Goal: Information Seeking & Learning: Learn about a topic

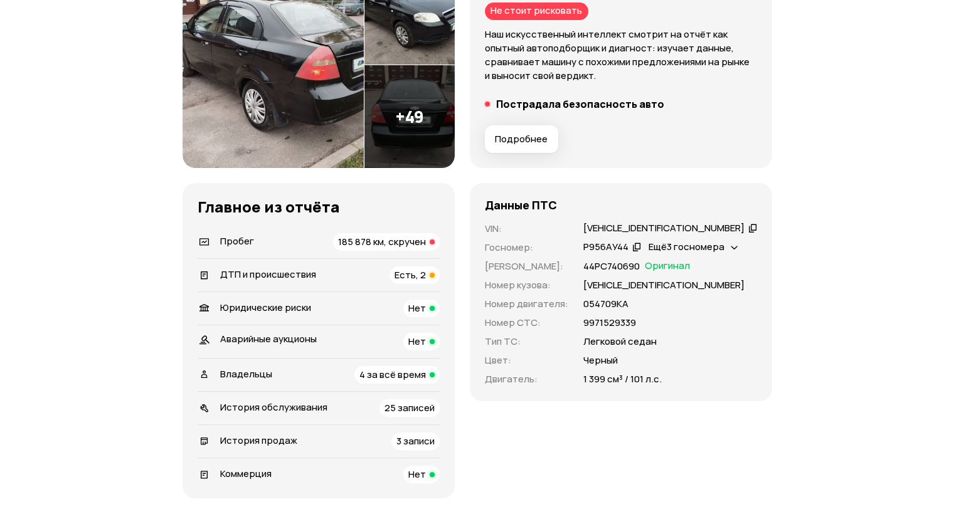
scroll to position [251, 0]
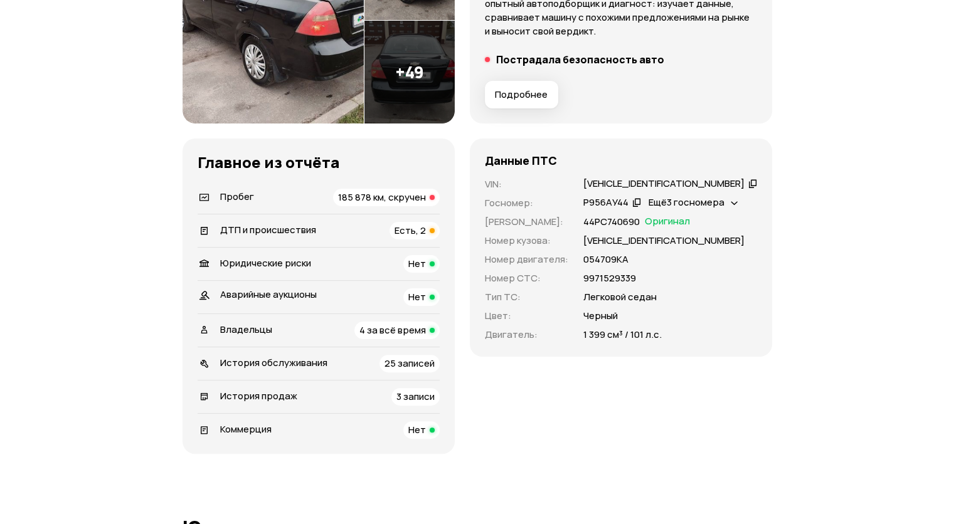
click at [418, 229] on span "Есть, 2" at bounding box center [409, 230] width 31 height 13
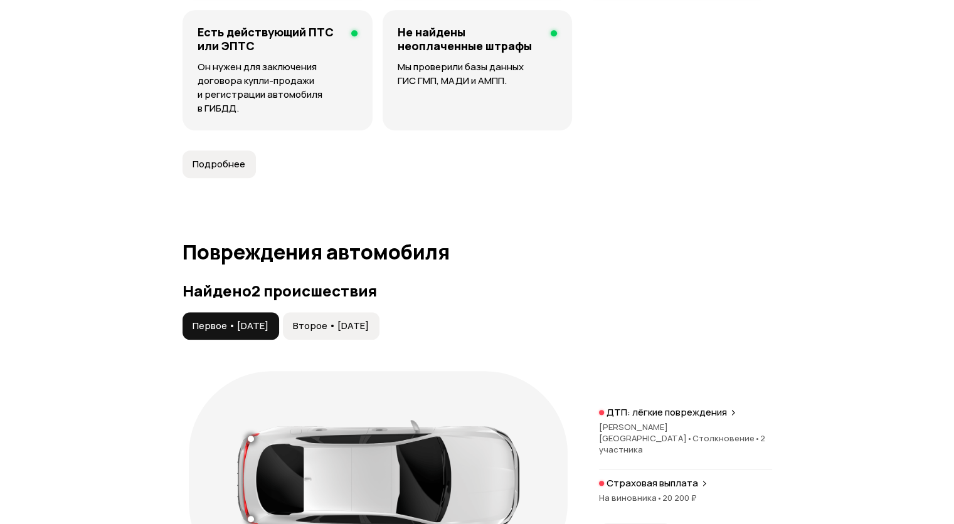
scroll to position [1329, 0]
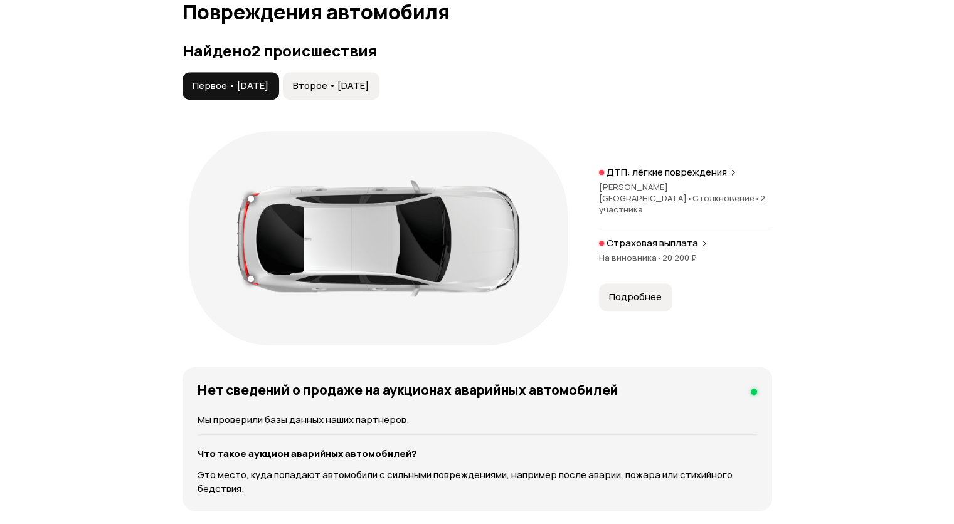
click at [355, 84] on span "Второе • [DATE]" at bounding box center [331, 86] width 76 height 13
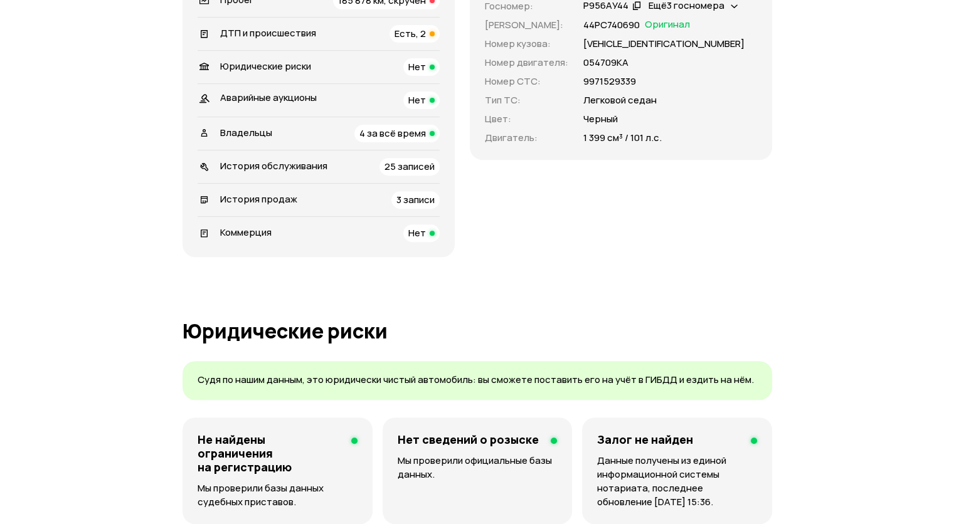
scroll to position [388, 0]
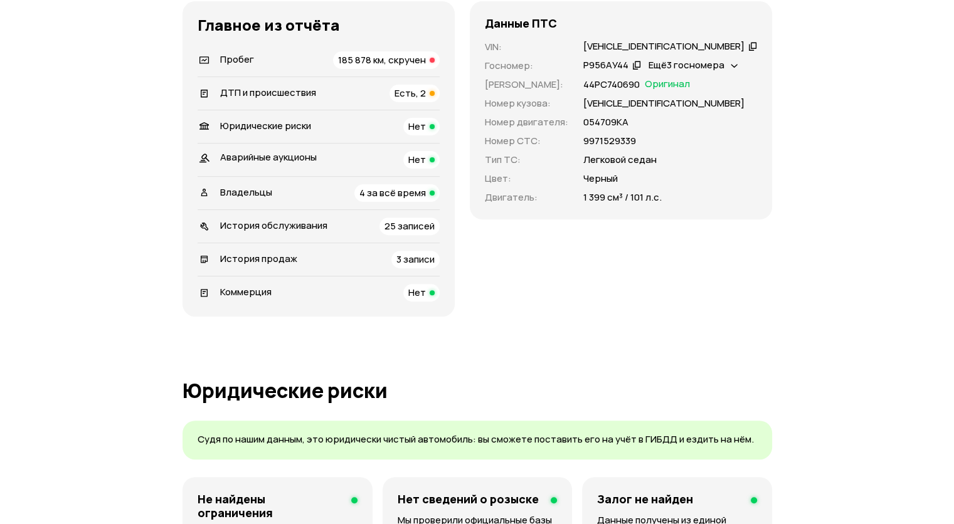
click at [394, 192] on span "4 за всё время" at bounding box center [392, 192] width 66 height 13
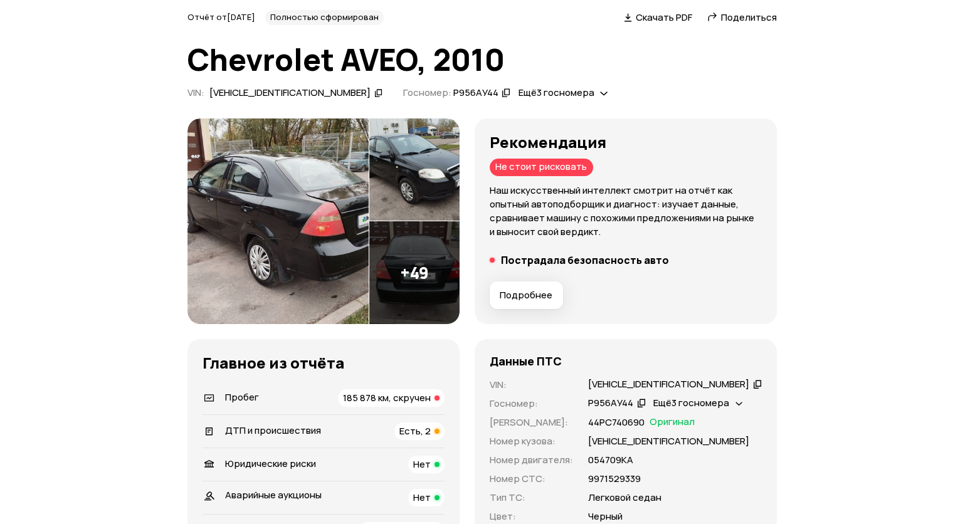
scroll to position [63, 0]
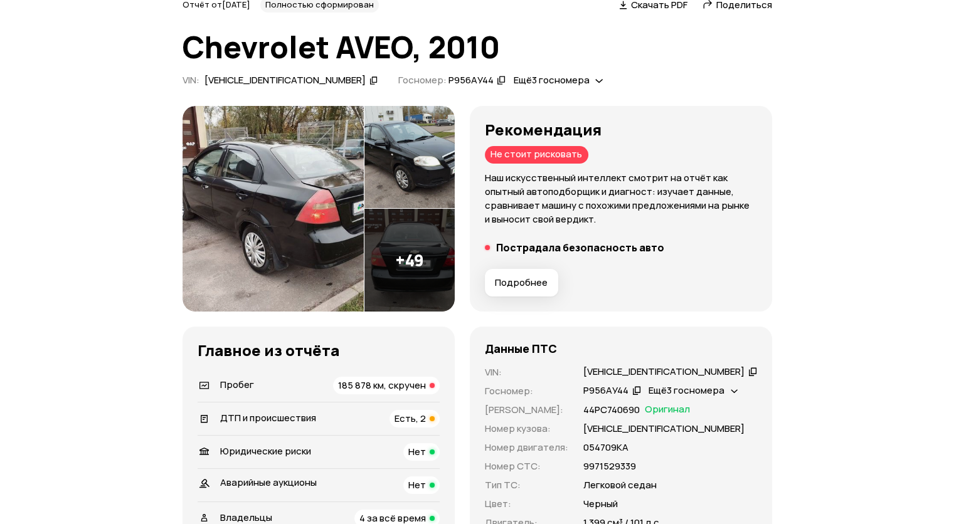
click at [309, 253] on img at bounding box center [272, 209] width 181 height 206
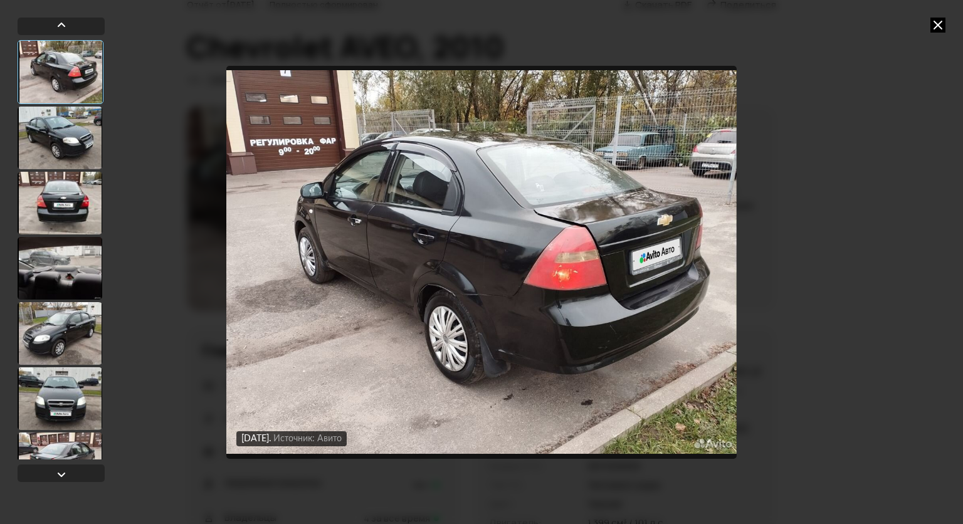
click at [46, 150] on div at bounding box center [60, 138] width 85 height 63
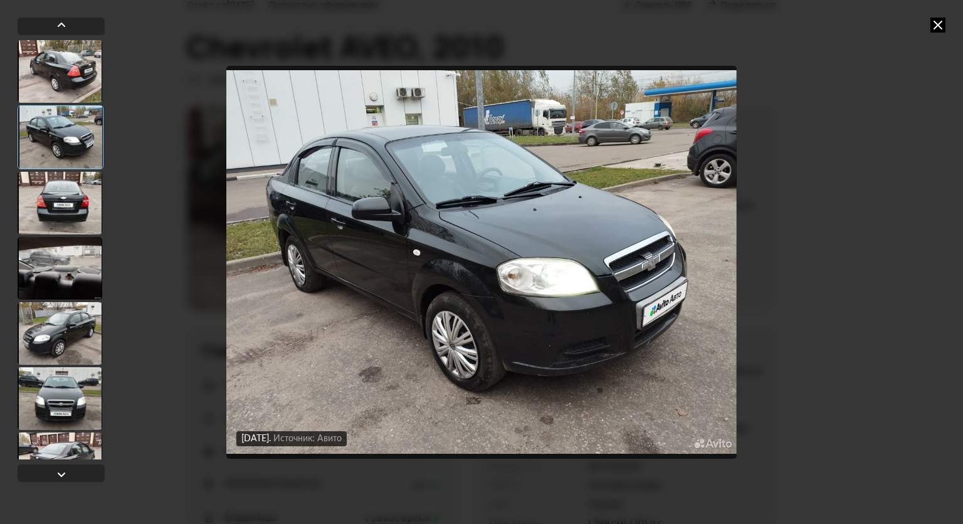
click at [73, 216] on div at bounding box center [60, 203] width 85 height 63
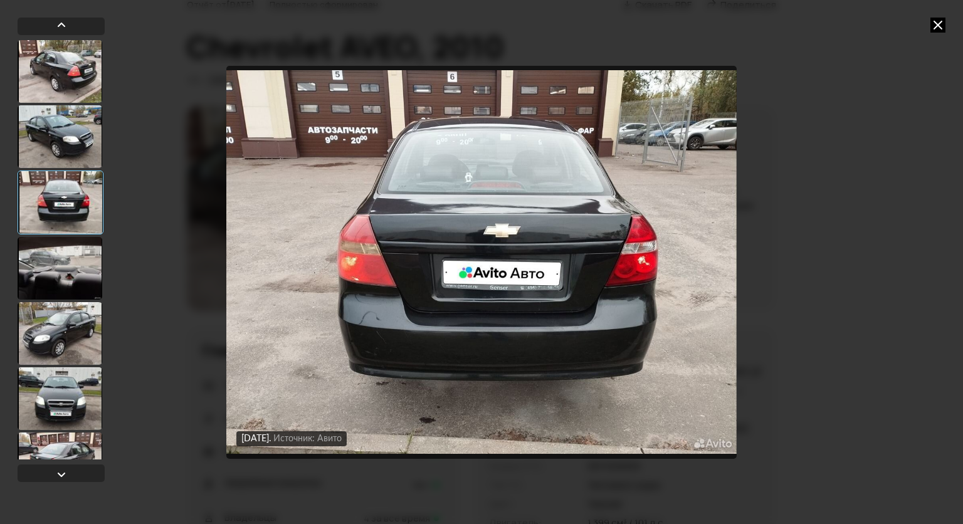
click at [73, 245] on div at bounding box center [60, 268] width 85 height 63
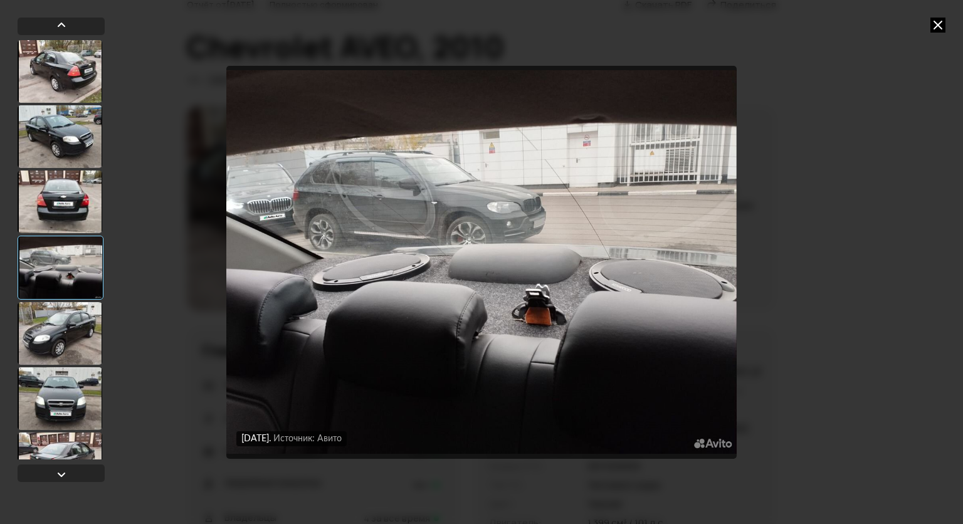
click at [72, 335] on div at bounding box center [60, 333] width 85 height 63
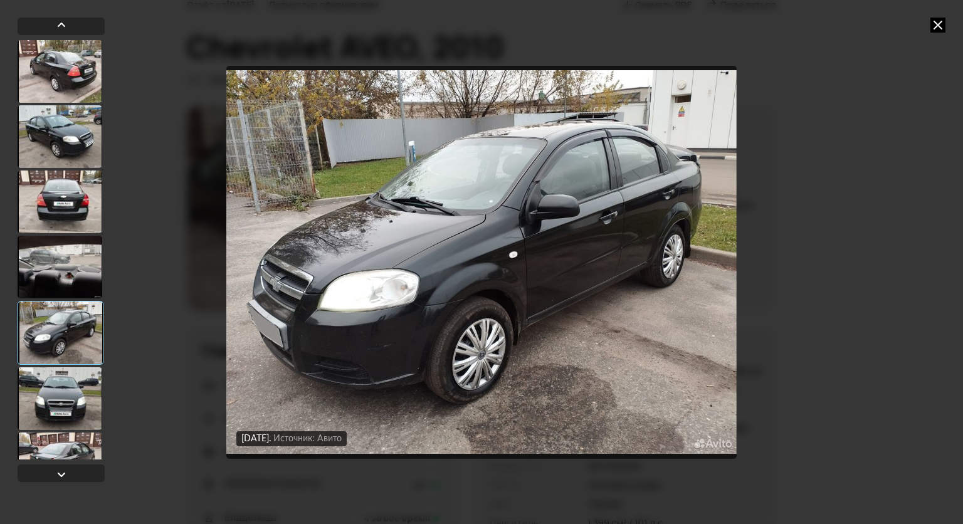
click at [66, 394] on div at bounding box center [60, 398] width 85 height 63
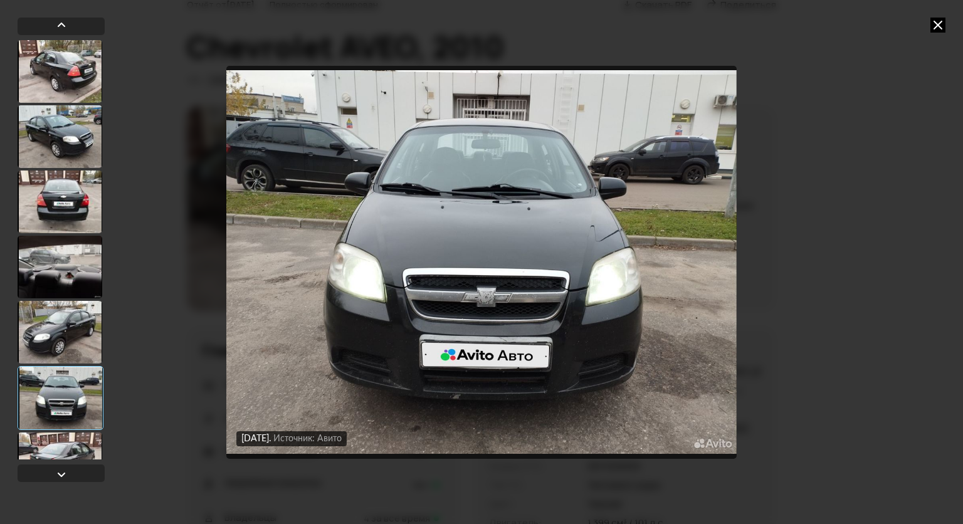
click at [947, 20] on div "[DATE] Источник: Авито [DATE] Источник: Авито [DATE] Источник: Авито [DATE] Ист…" at bounding box center [481, 262] width 963 height 524
click at [39, 470] on div at bounding box center [61, 474] width 87 height 18
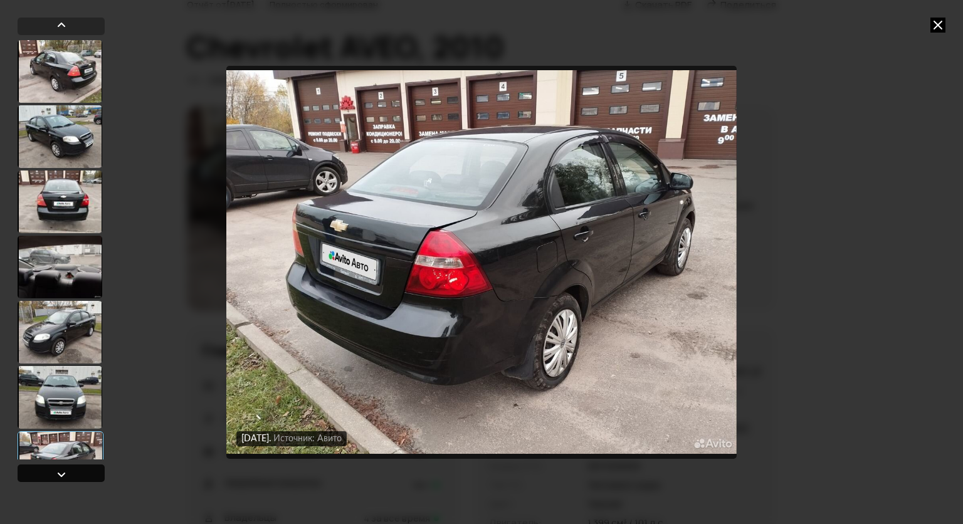
click at [55, 470] on div at bounding box center [61, 474] width 15 height 15
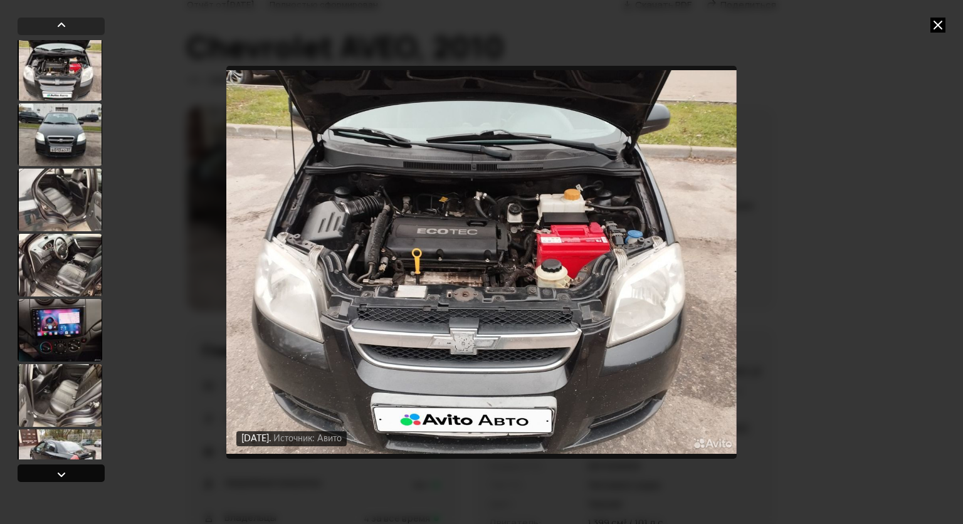
scroll to position [459, 0]
click at [55, 470] on div at bounding box center [61, 474] width 15 height 15
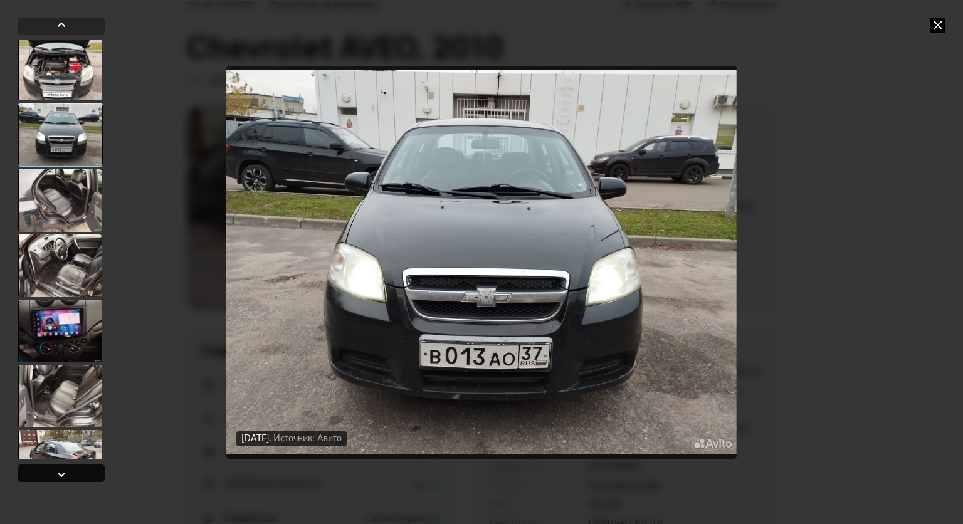
click at [55, 470] on div at bounding box center [61, 474] width 15 height 15
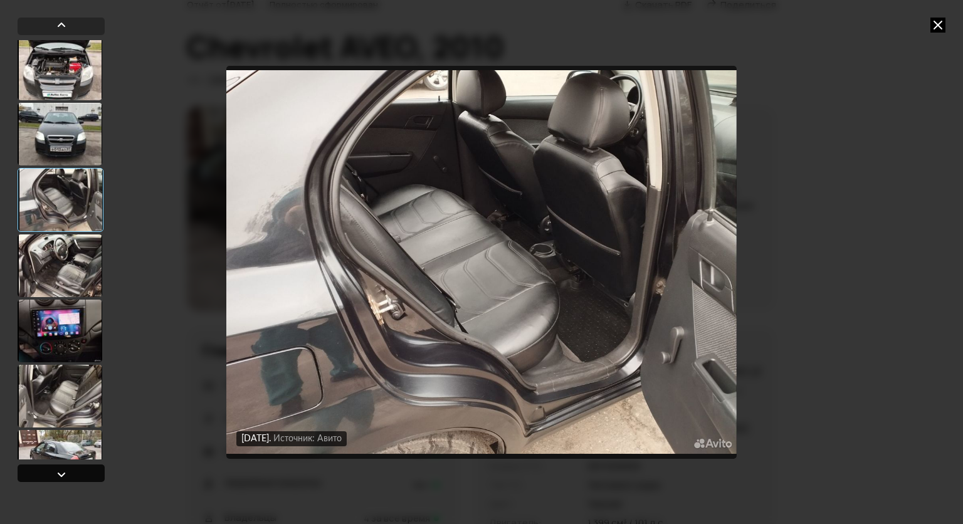
click at [61, 471] on div at bounding box center [61, 474] width 15 height 15
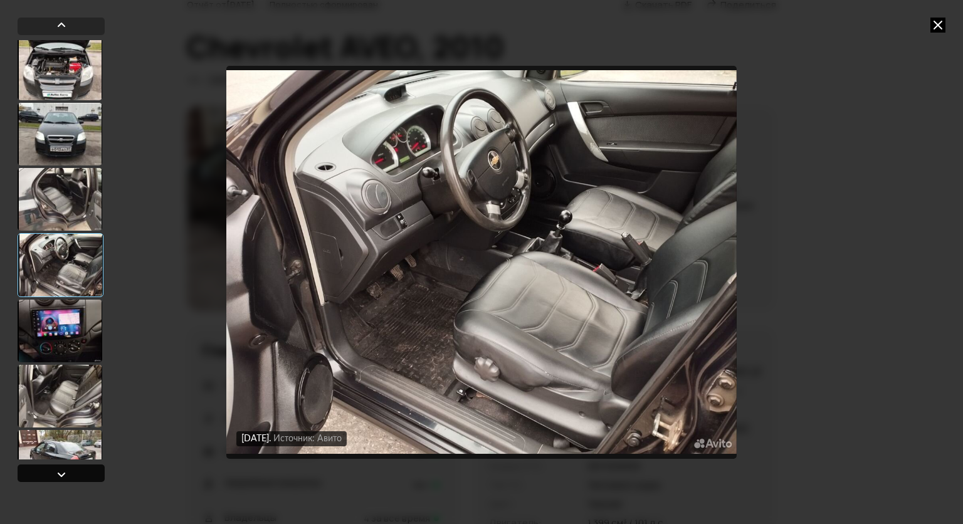
click at [61, 471] on div at bounding box center [61, 474] width 15 height 15
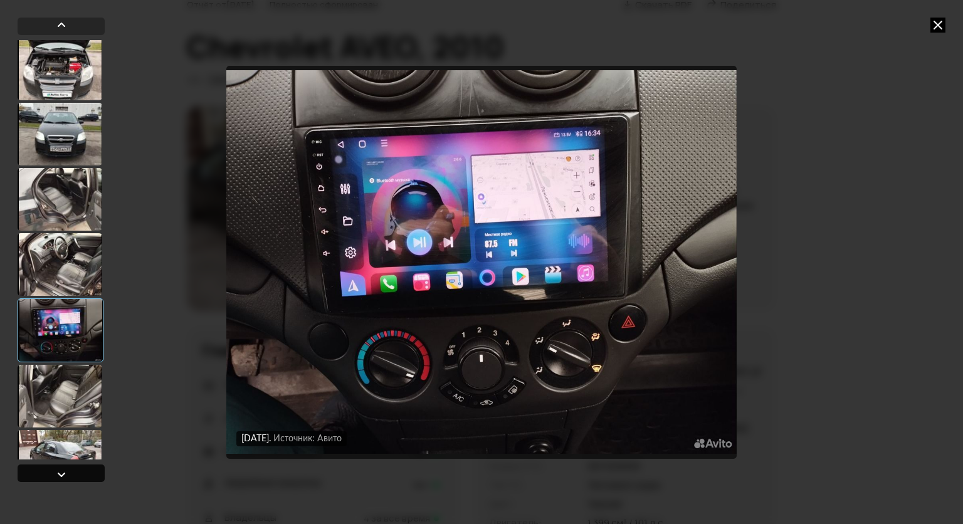
click at [61, 471] on div at bounding box center [61, 474] width 15 height 15
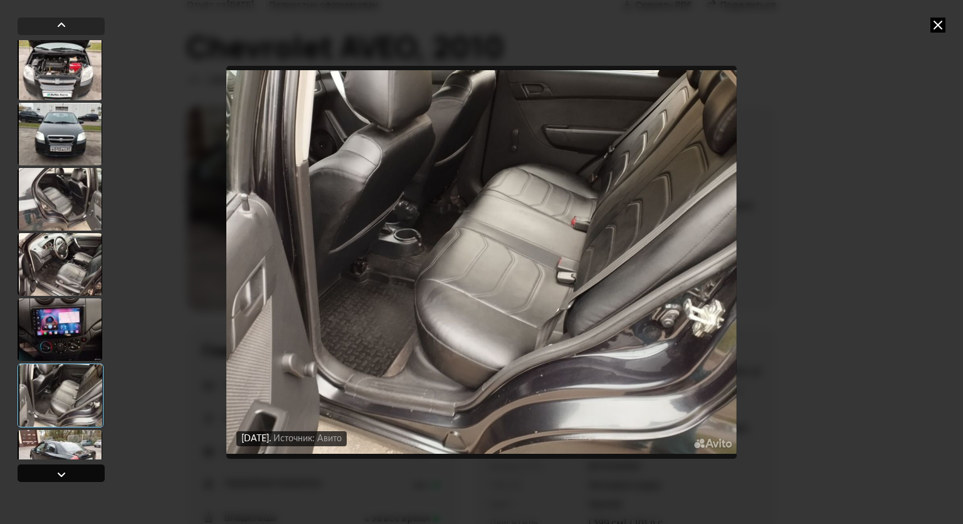
click at [61, 473] on div at bounding box center [61, 474] width 15 height 15
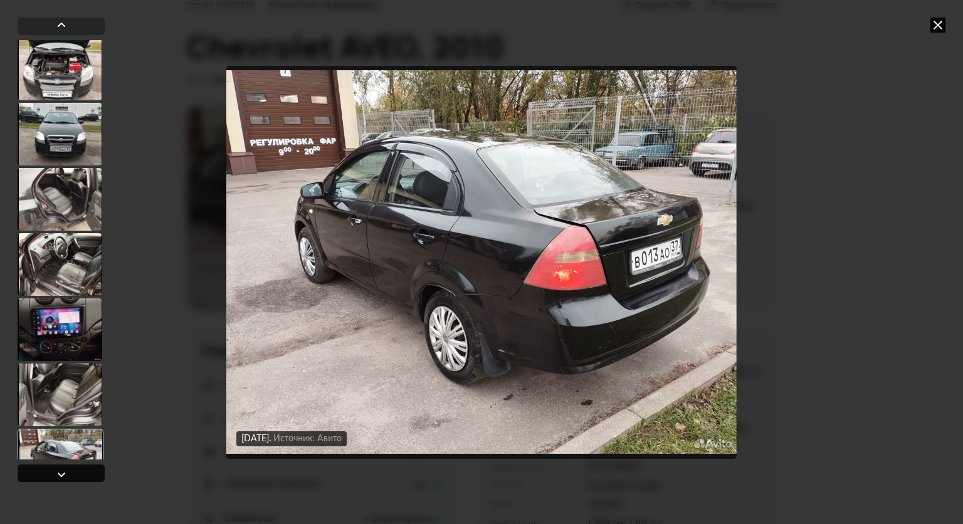
click at [62, 474] on div at bounding box center [61, 474] width 15 height 15
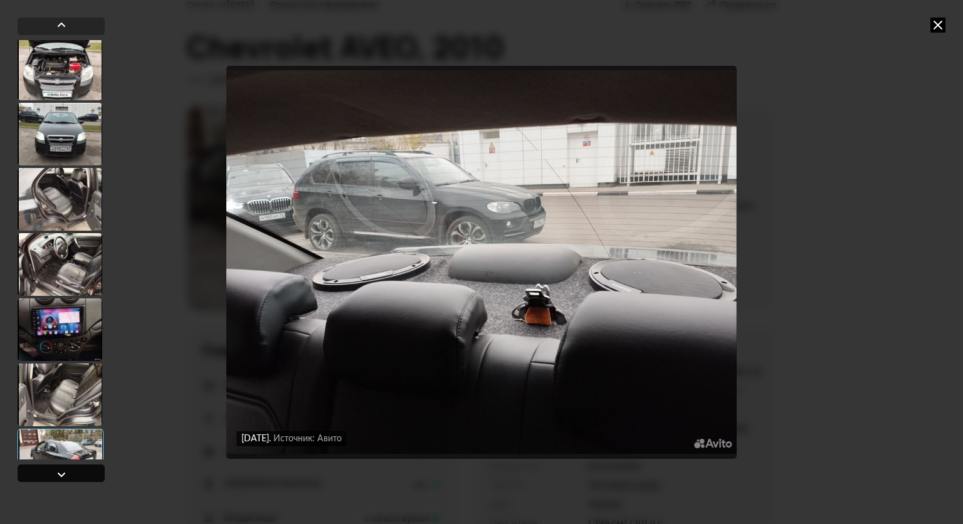
scroll to position [898, 0]
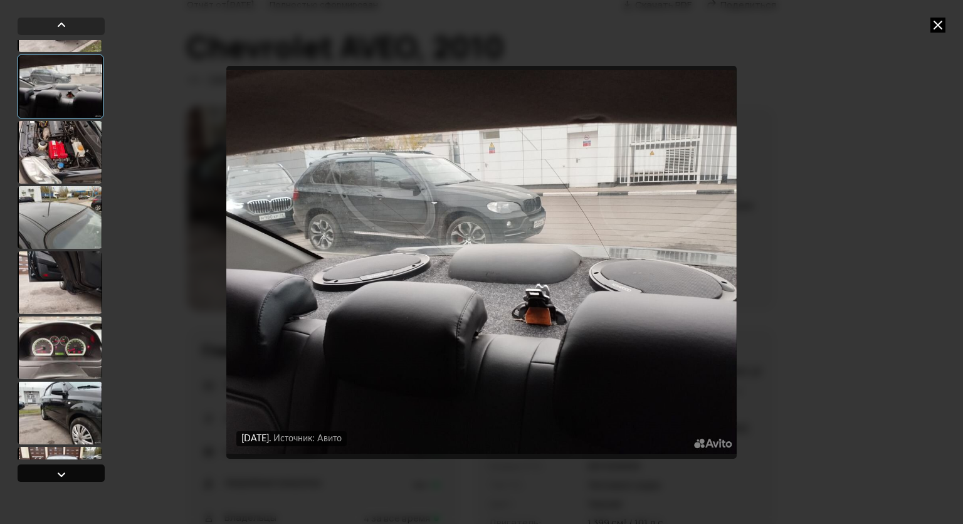
click at [62, 474] on div at bounding box center [61, 474] width 15 height 15
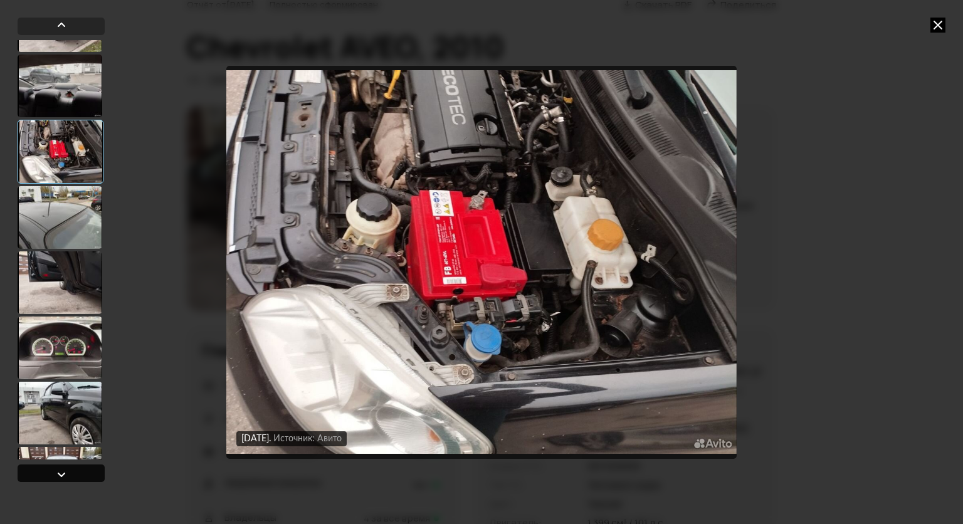
click at [62, 474] on div at bounding box center [61, 474] width 15 height 15
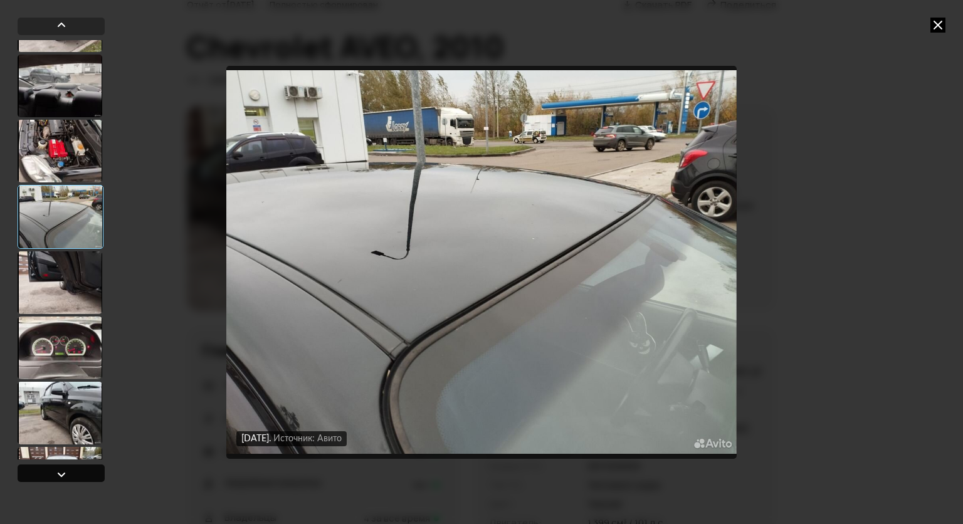
click at [62, 474] on div at bounding box center [61, 474] width 15 height 15
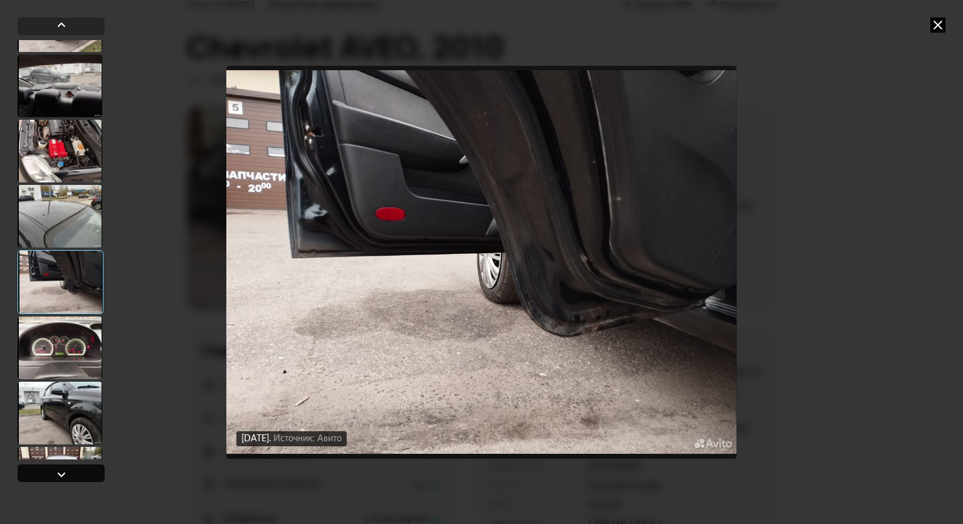
click at [62, 474] on div at bounding box center [61, 474] width 15 height 15
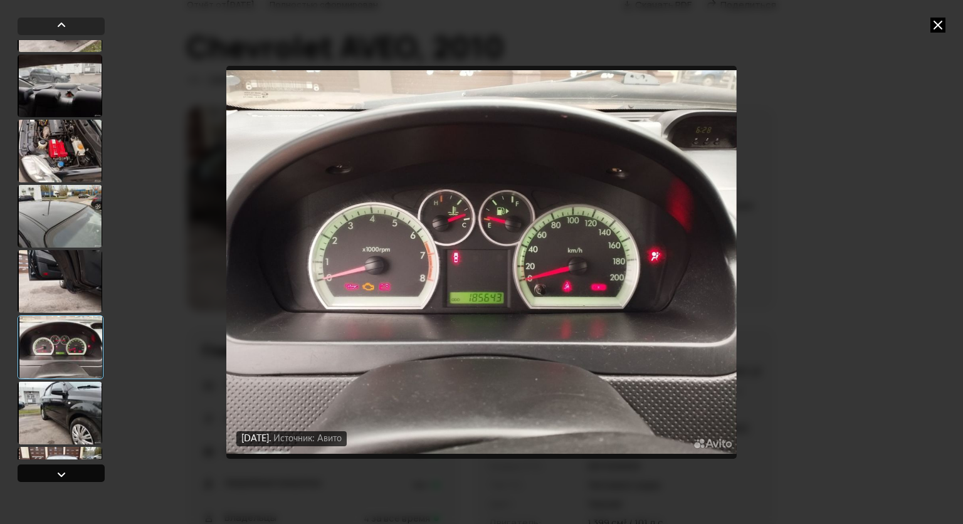
click at [62, 474] on div at bounding box center [61, 474] width 15 height 15
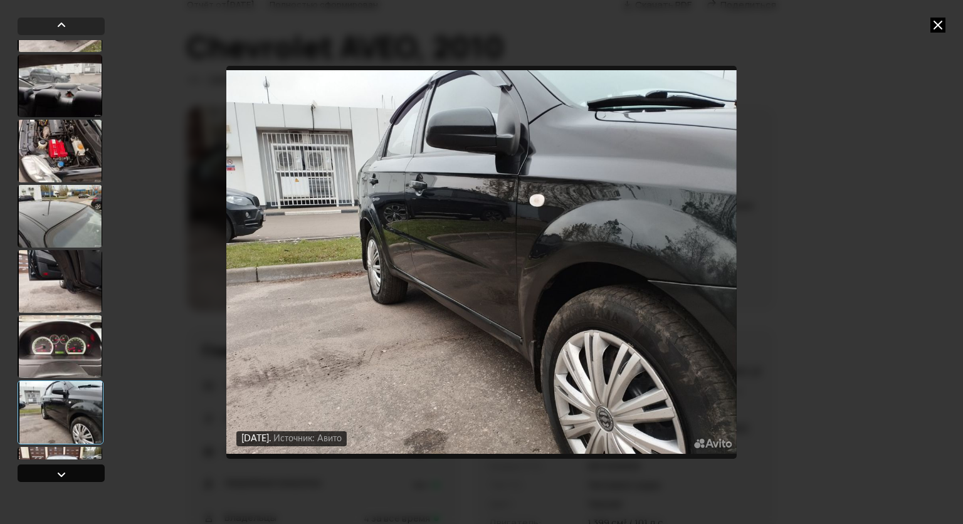
click at [62, 474] on div at bounding box center [61, 474] width 15 height 15
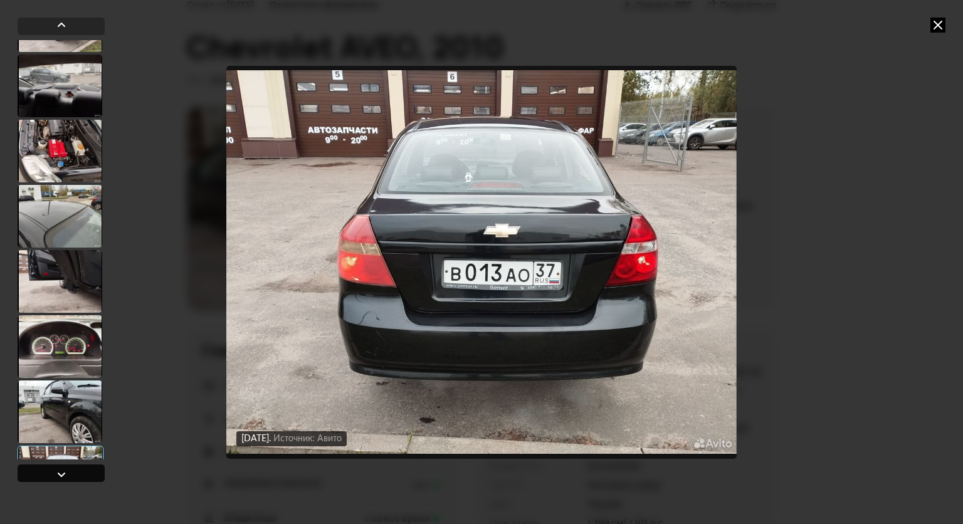
click at [62, 474] on div at bounding box center [61, 474] width 15 height 15
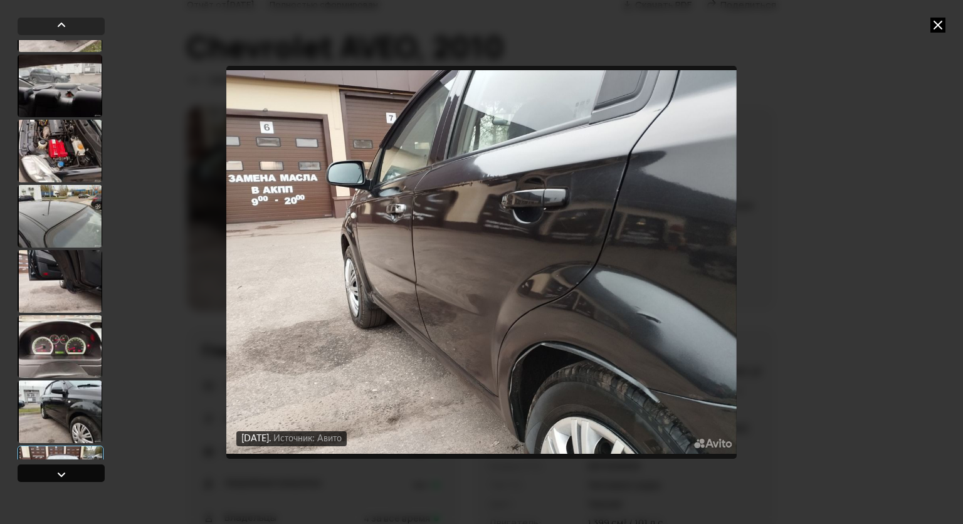
scroll to position [1337, 0]
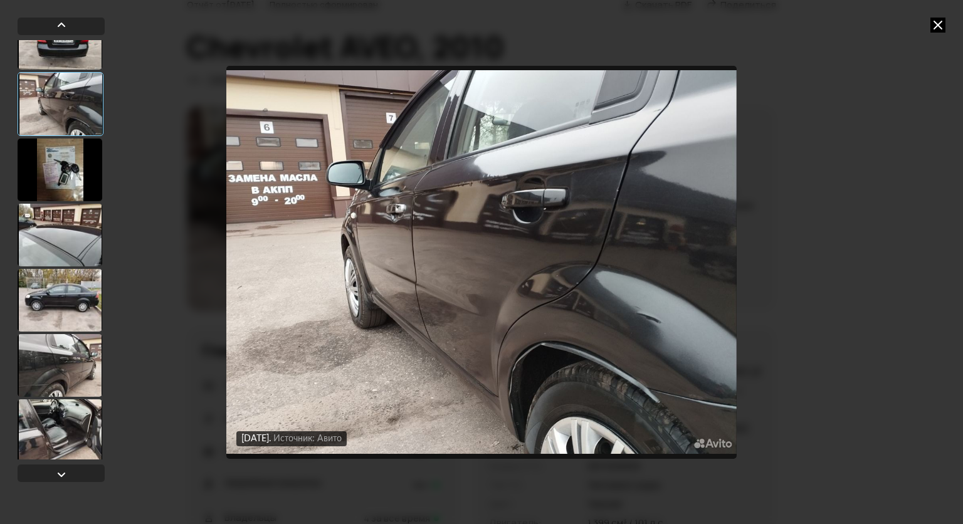
click at [59, 401] on div at bounding box center [60, 430] width 85 height 63
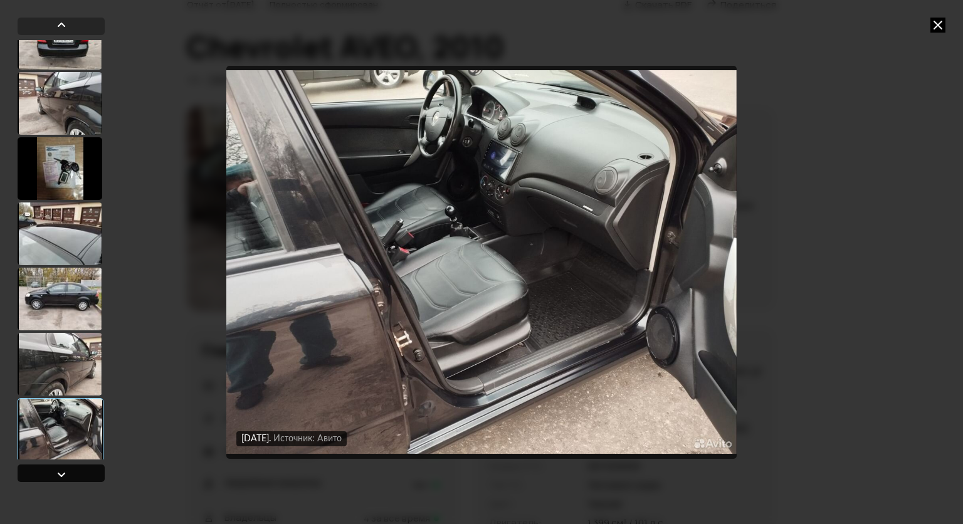
click at [68, 471] on div at bounding box center [61, 474] width 15 height 15
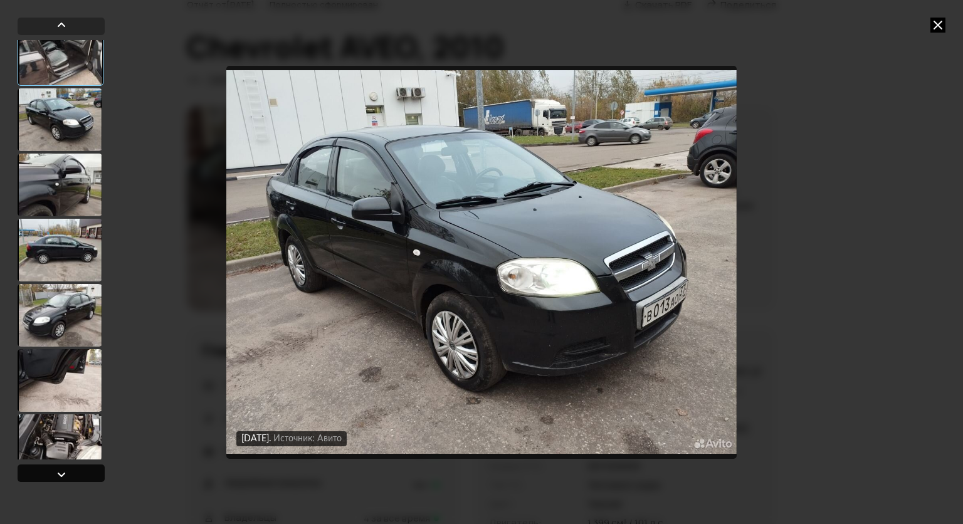
click at [68, 472] on div at bounding box center [61, 474] width 15 height 15
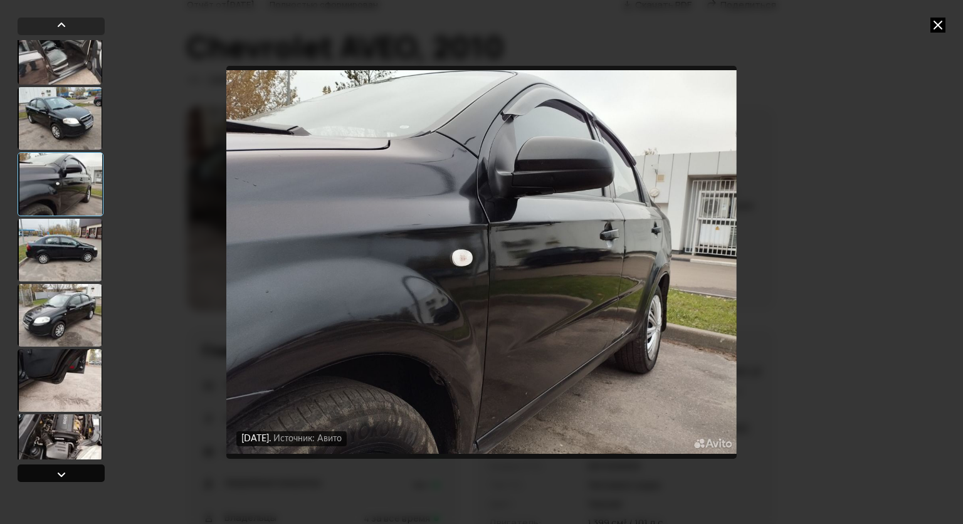
click at [68, 472] on div at bounding box center [61, 474] width 15 height 15
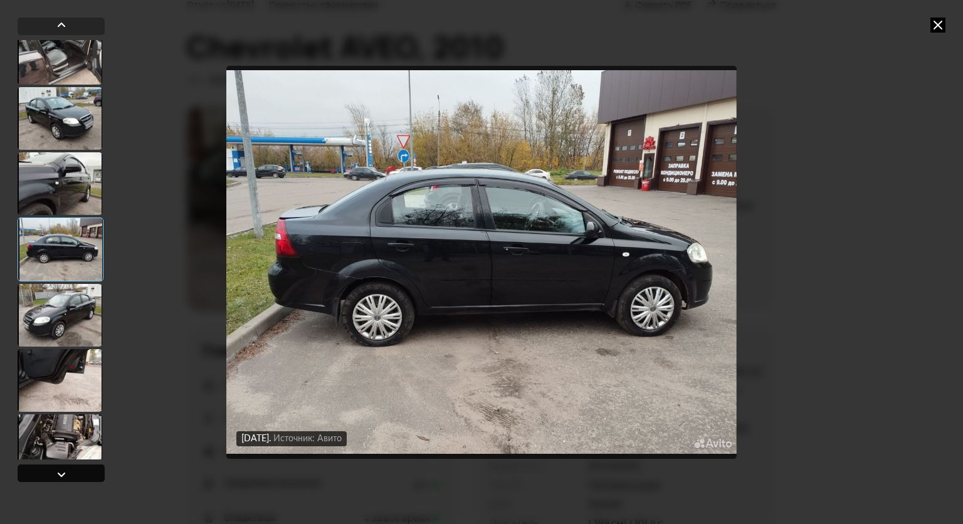
click at [68, 473] on div at bounding box center [61, 474] width 15 height 15
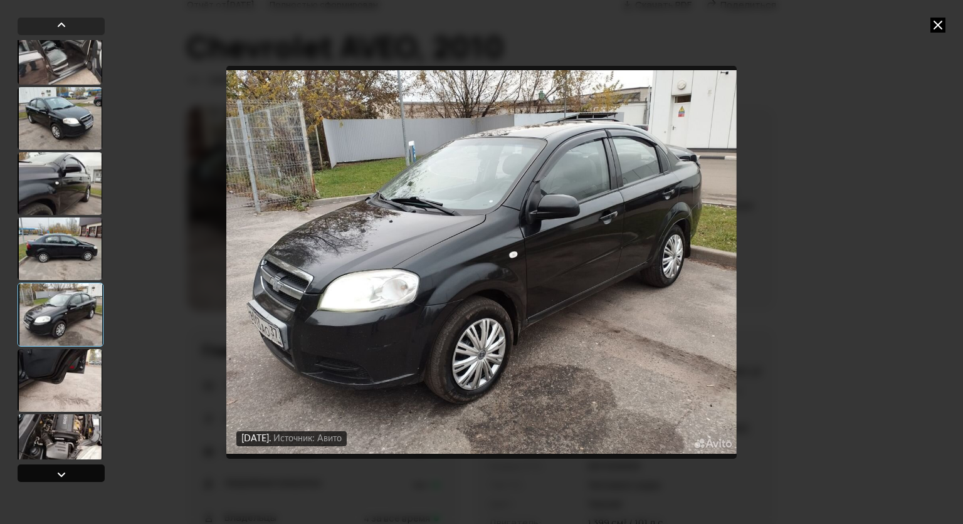
click at [68, 473] on div at bounding box center [61, 474] width 15 height 15
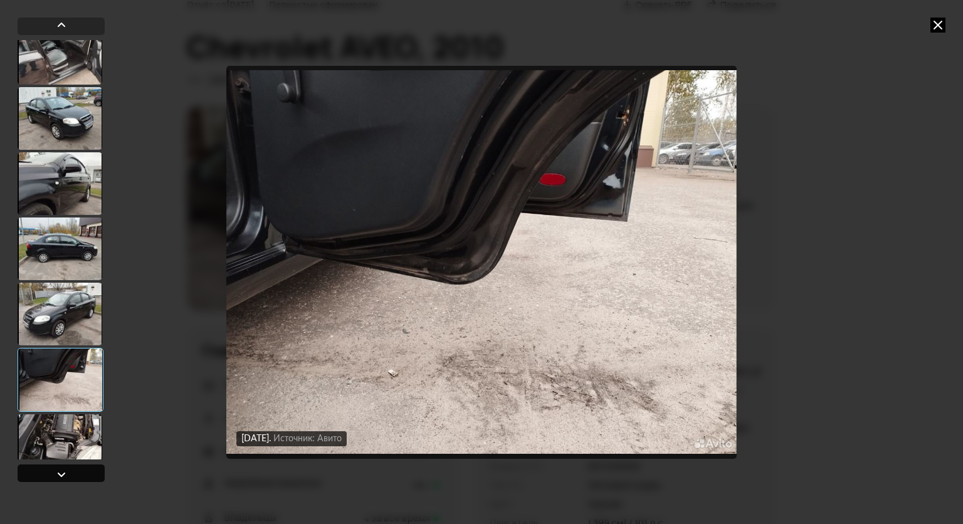
click at [68, 473] on div at bounding box center [61, 474] width 15 height 15
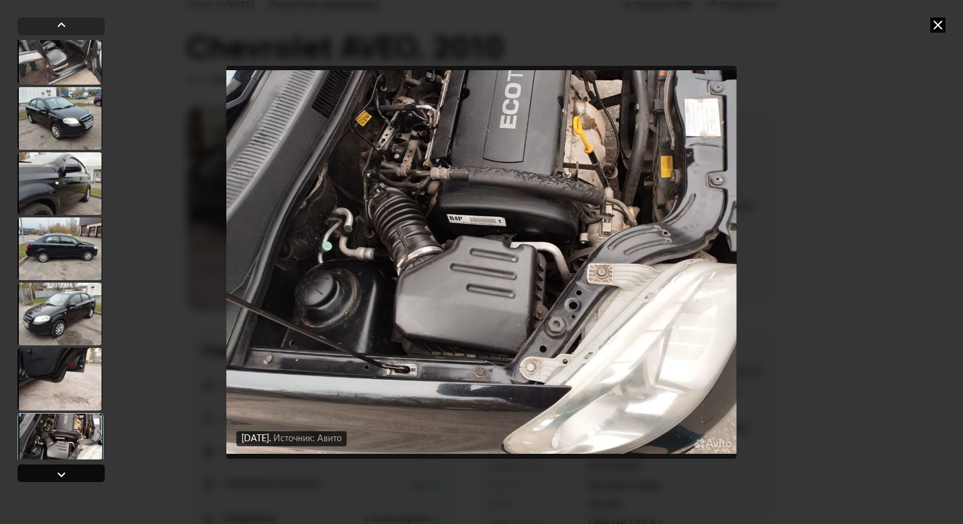
click at [68, 473] on div at bounding box center [61, 474] width 15 height 15
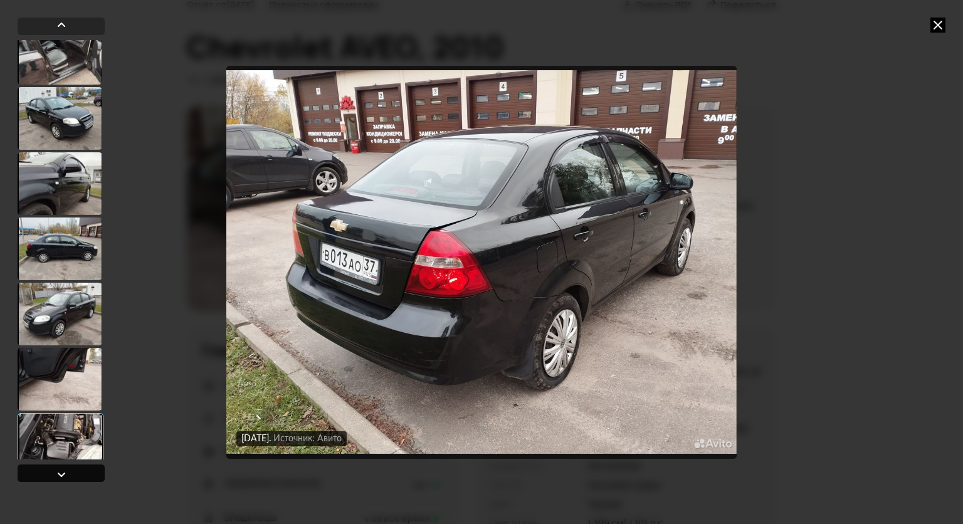
scroll to position [2090, 0]
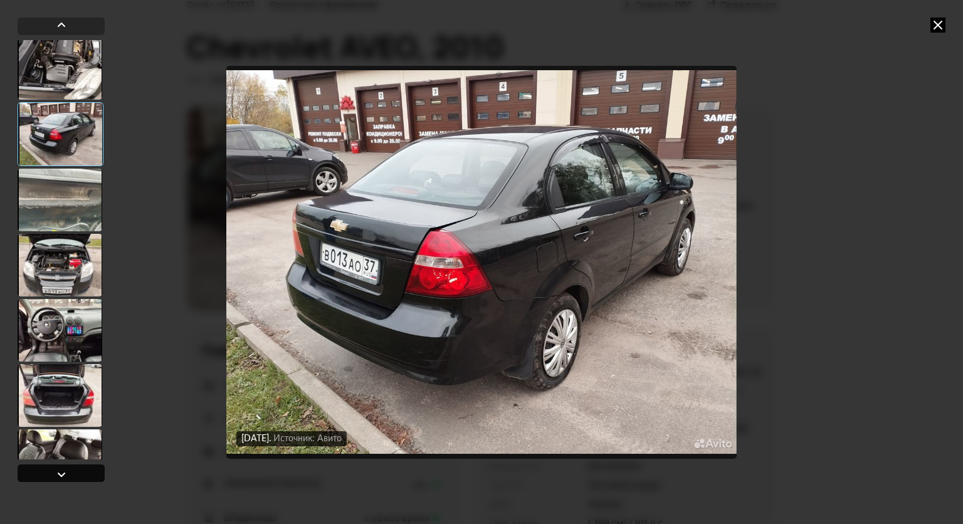
click at [68, 473] on div at bounding box center [61, 474] width 15 height 15
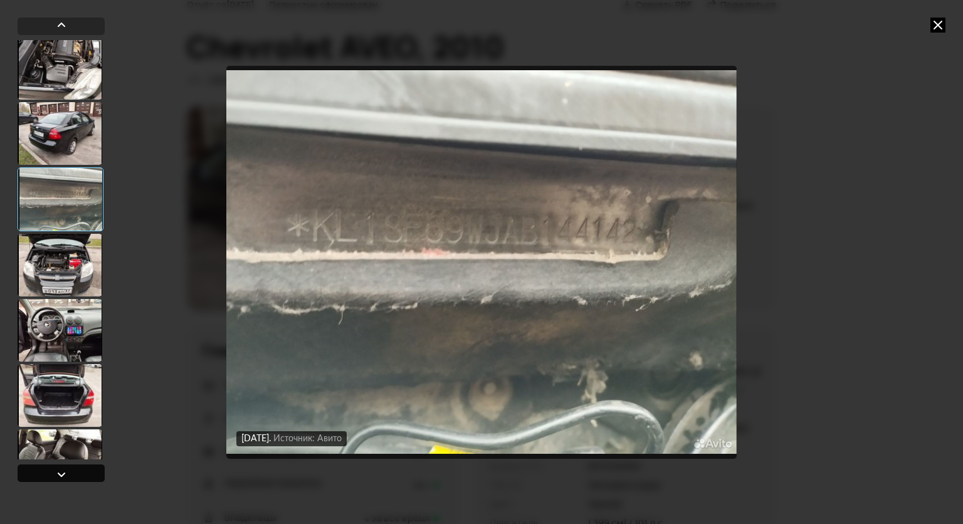
click at [68, 473] on div at bounding box center [61, 474] width 15 height 15
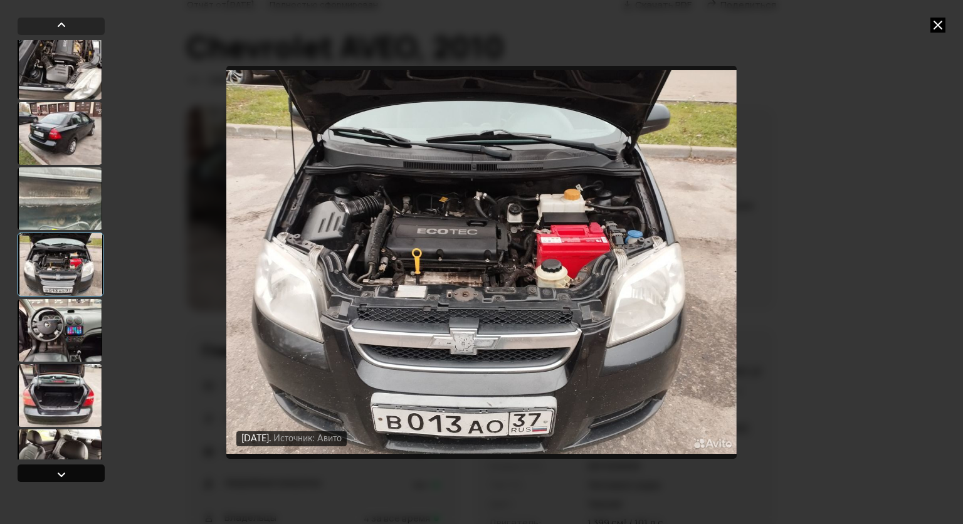
click at [68, 473] on div at bounding box center [61, 474] width 15 height 15
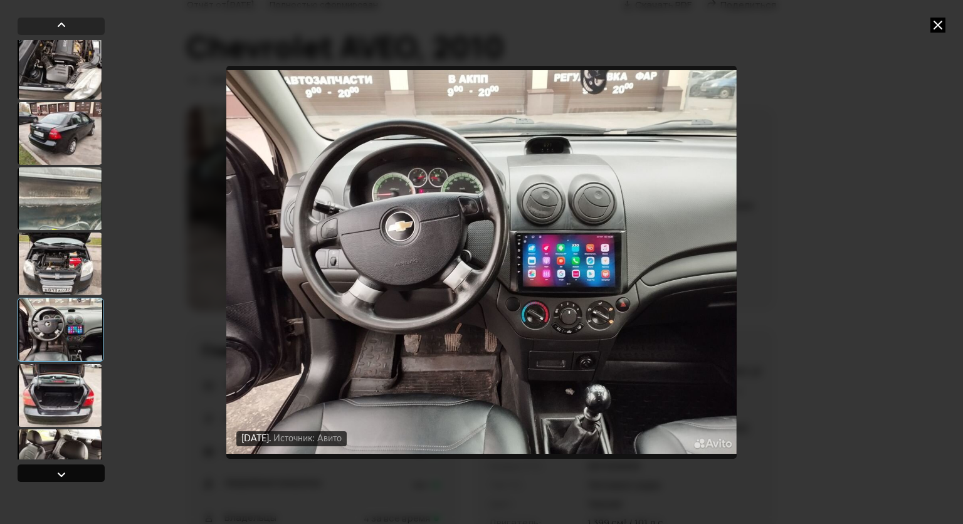
click at [68, 473] on div at bounding box center [61, 474] width 15 height 15
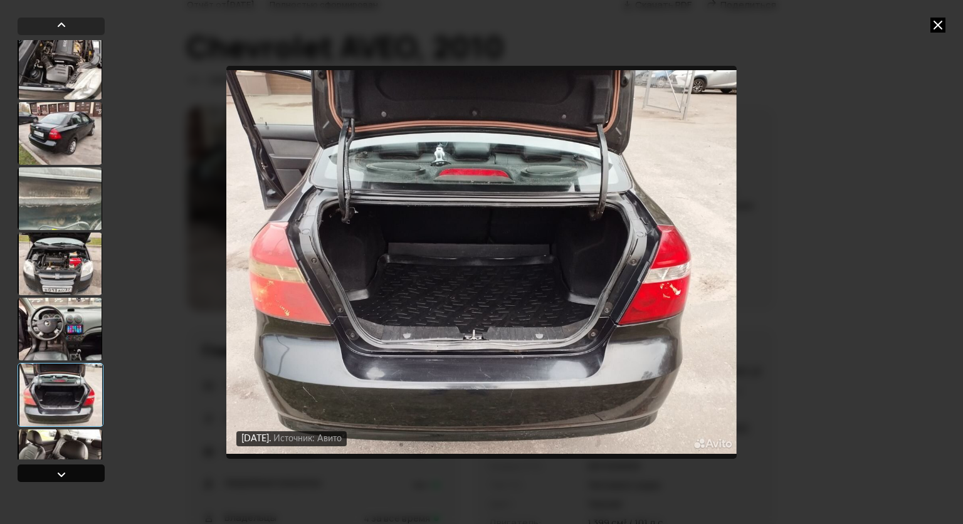
click at [68, 473] on div at bounding box center [61, 474] width 15 height 15
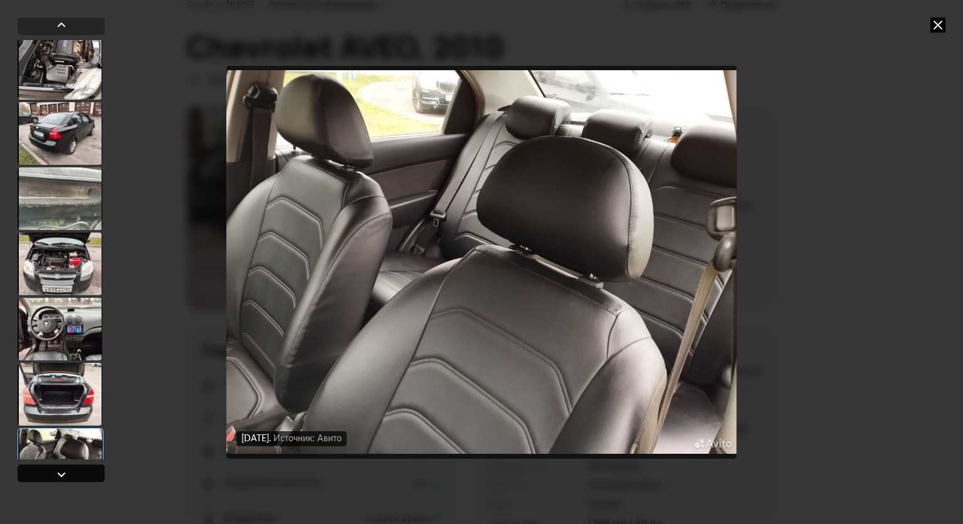
click at [66, 471] on div at bounding box center [61, 474] width 15 height 15
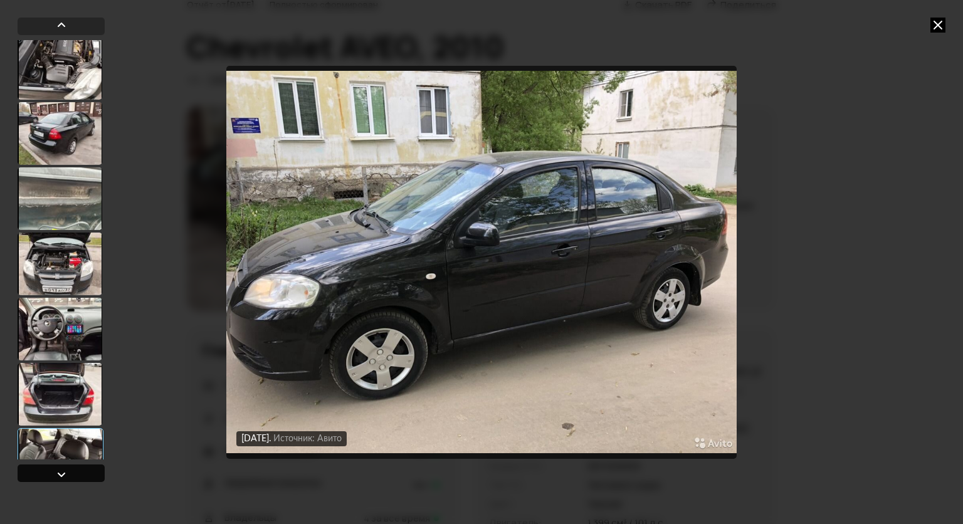
scroll to position [2466, 0]
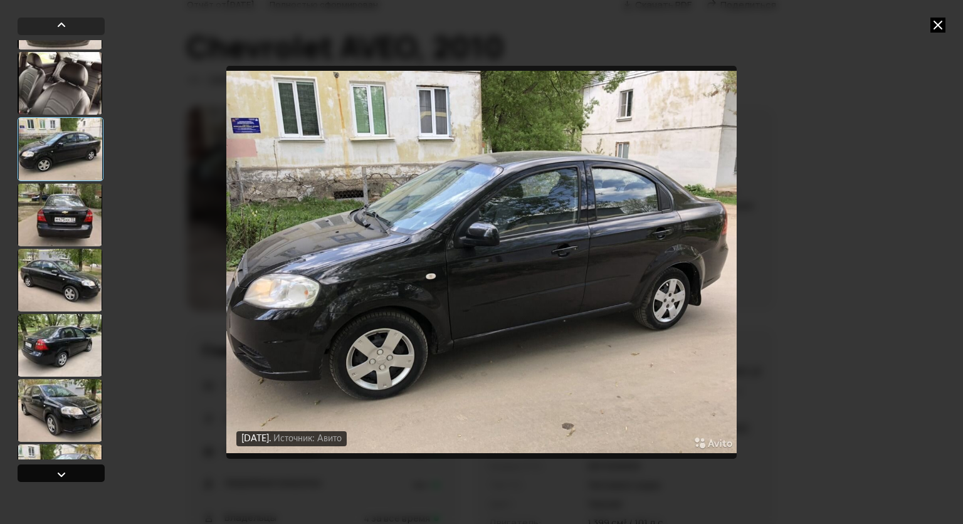
click at [66, 471] on div at bounding box center [61, 474] width 15 height 15
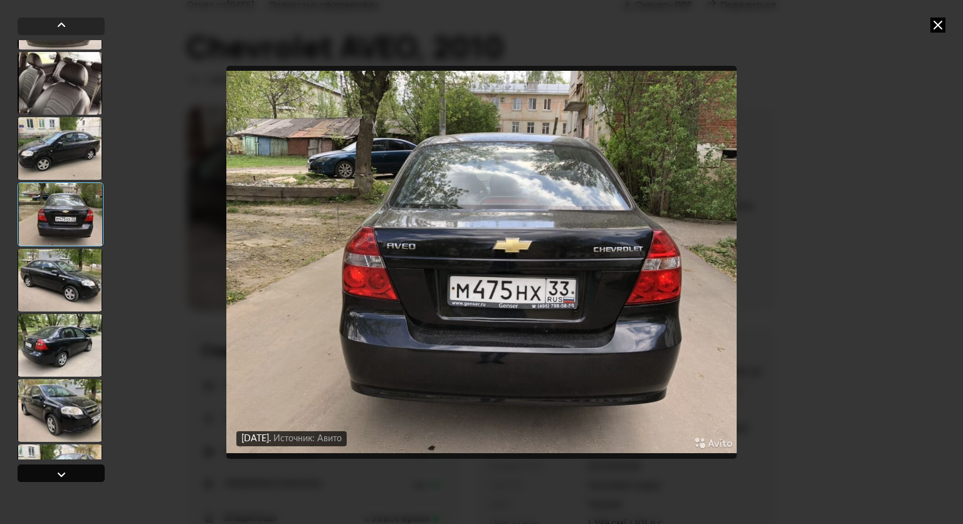
click at [58, 473] on div at bounding box center [61, 474] width 15 height 15
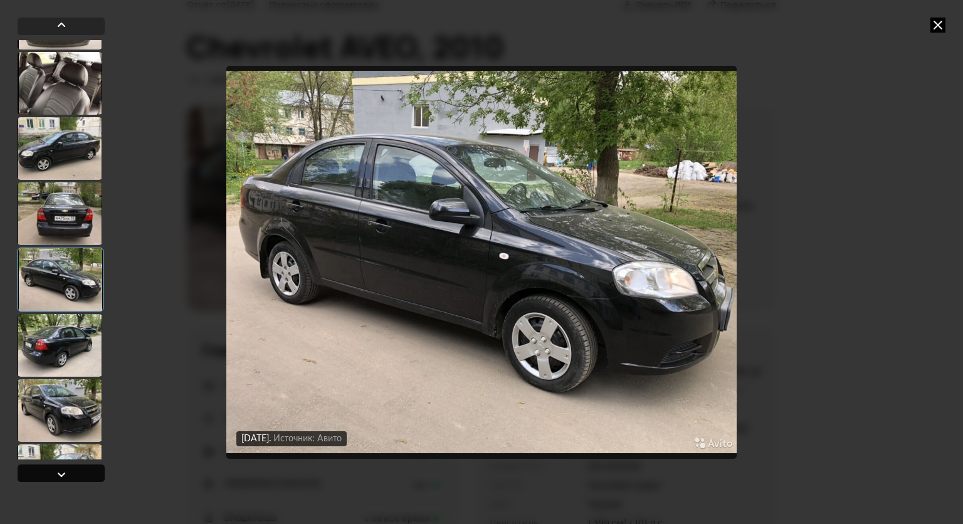
click at [59, 473] on div at bounding box center [61, 474] width 15 height 15
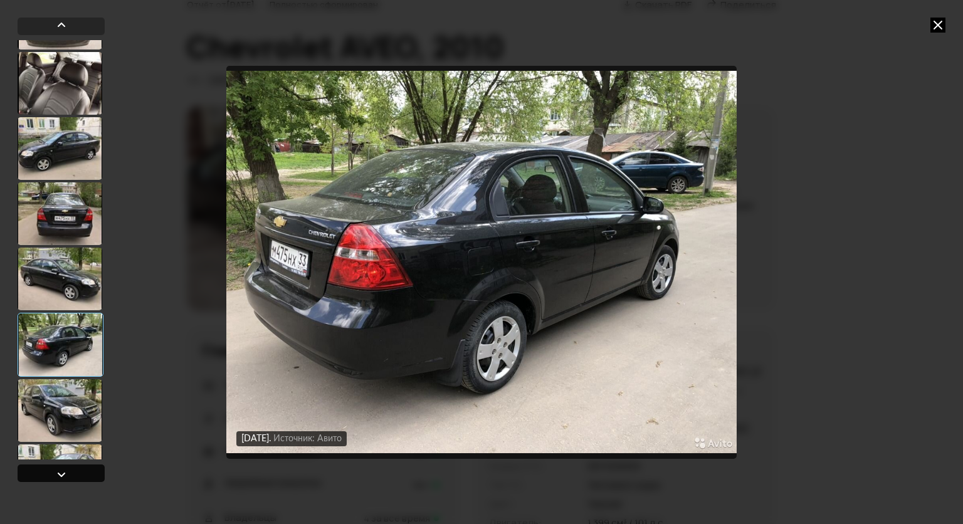
click at [59, 473] on div at bounding box center [61, 474] width 15 height 15
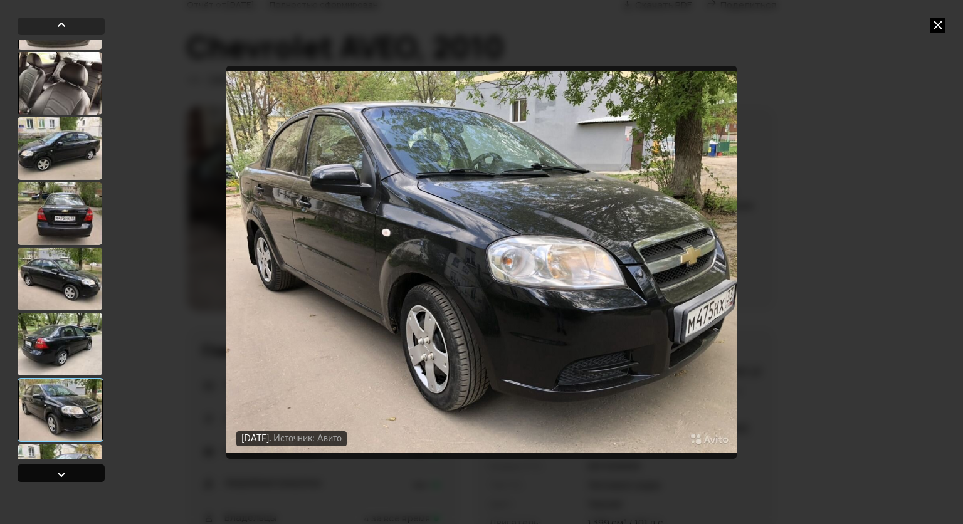
click at [59, 473] on div at bounding box center [61, 474] width 15 height 15
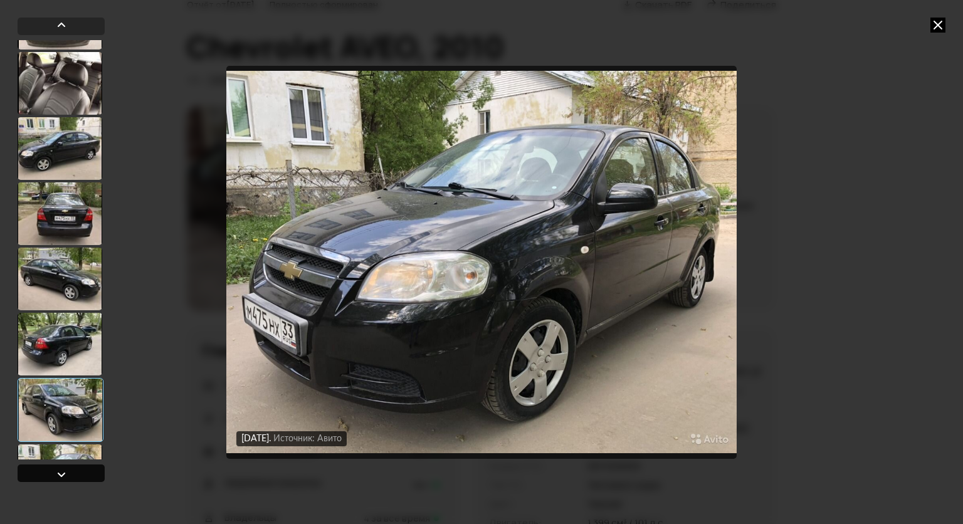
click at [59, 473] on div at bounding box center [61, 474] width 15 height 15
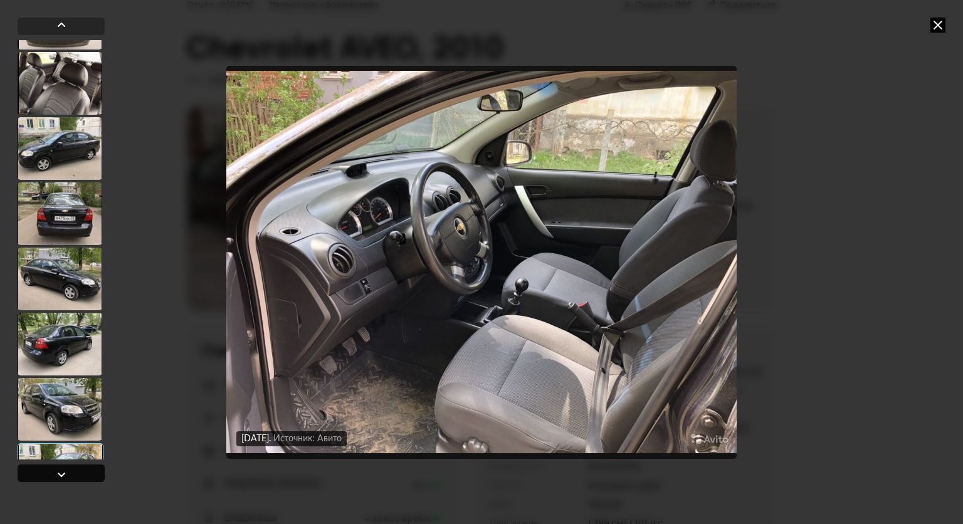
scroll to position [2842, 0]
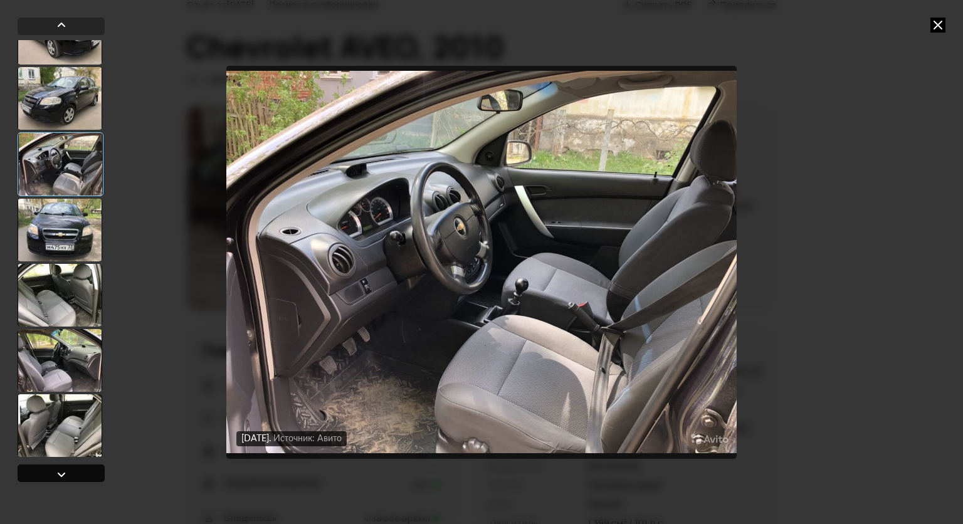
click at [59, 473] on div at bounding box center [61, 474] width 15 height 15
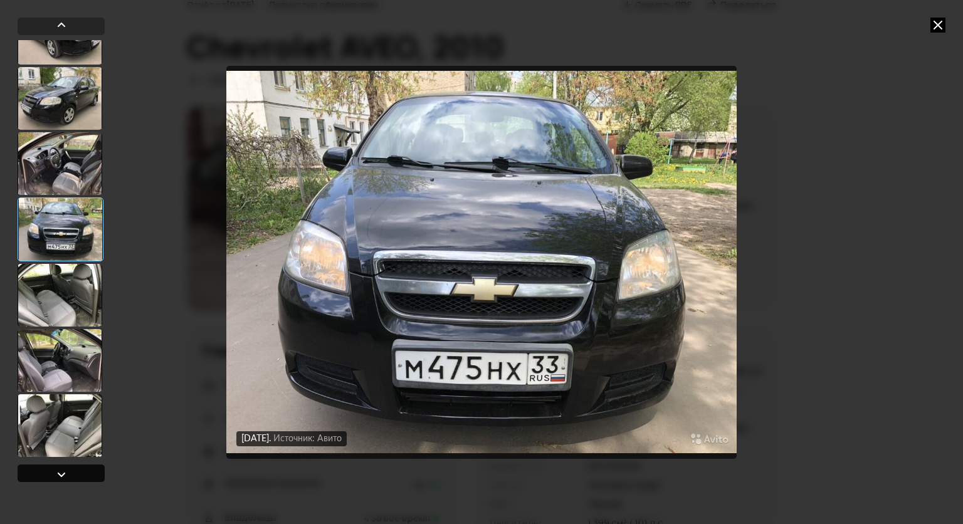
click at [59, 473] on div at bounding box center [61, 474] width 15 height 15
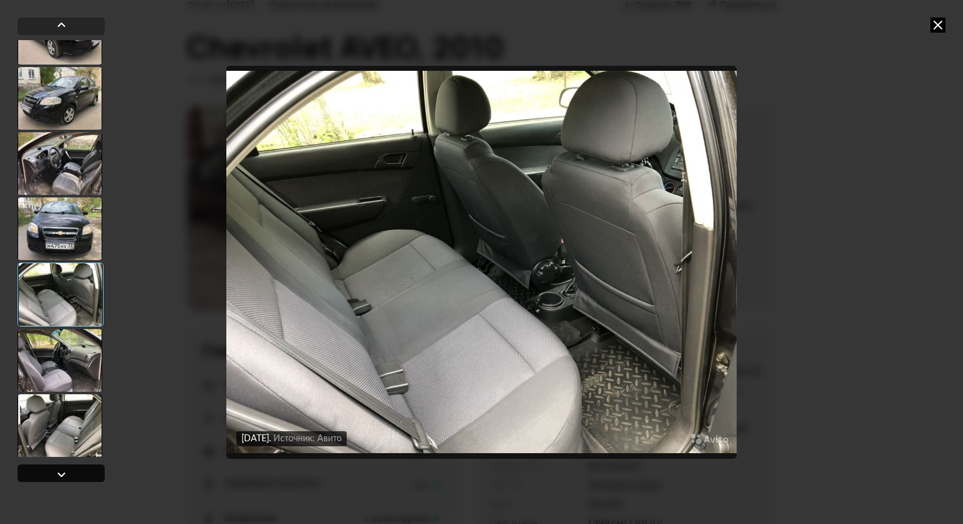
click at [59, 473] on div at bounding box center [61, 474] width 15 height 15
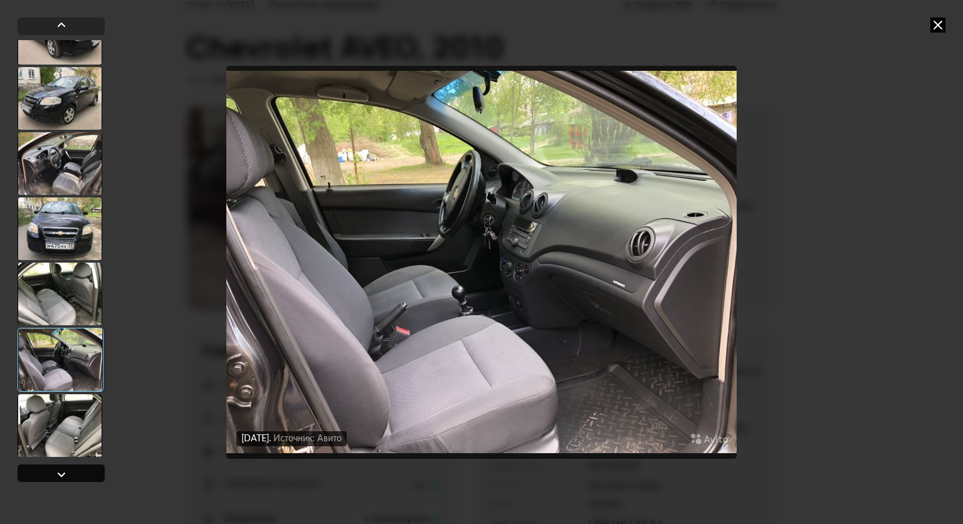
click at [59, 473] on div at bounding box center [61, 474] width 15 height 15
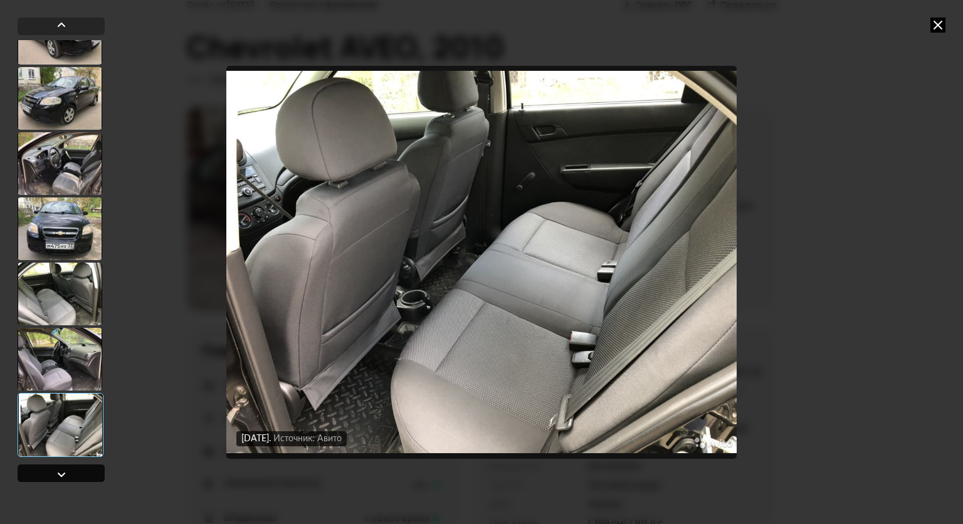
click at [59, 473] on div at bounding box center [61, 474] width 15 height 15
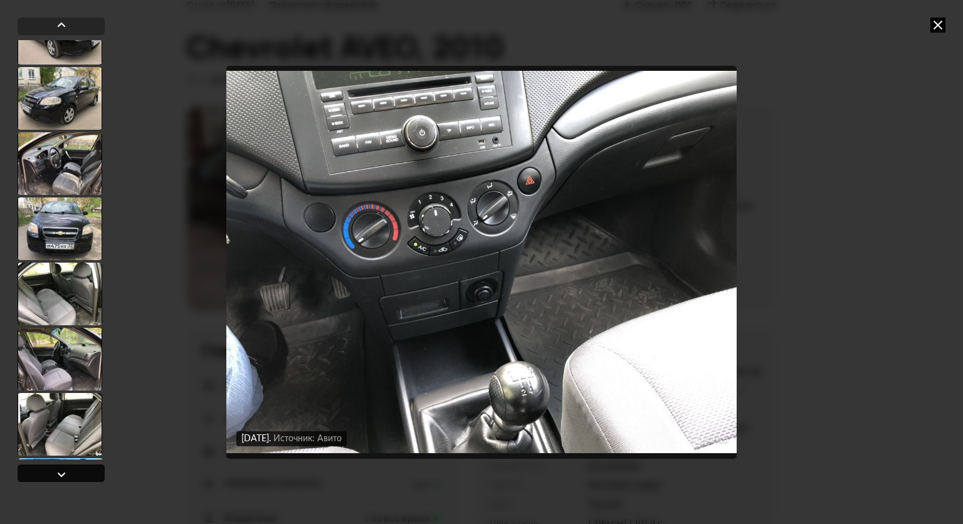
click at [59, 473] on div at bounding box center [61, 474] width 15 height 15
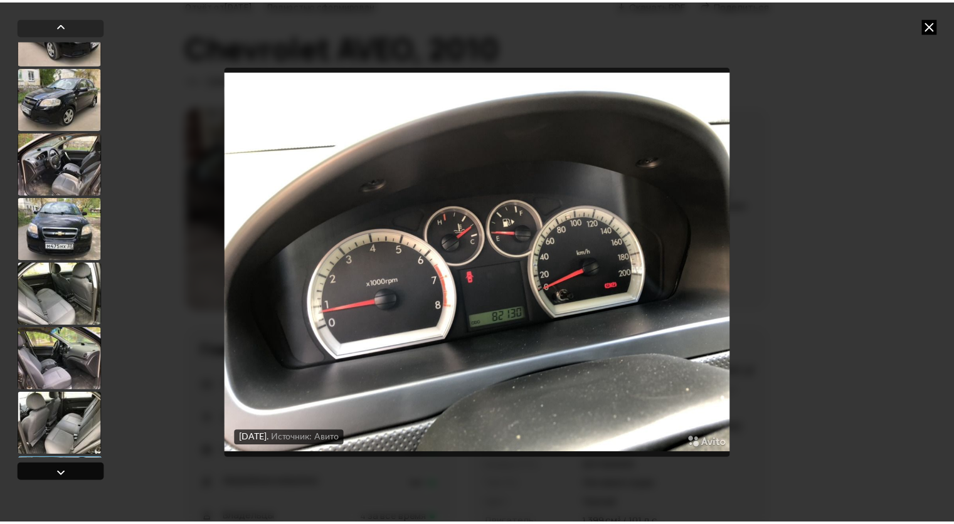
scroll to position [2972, 0]
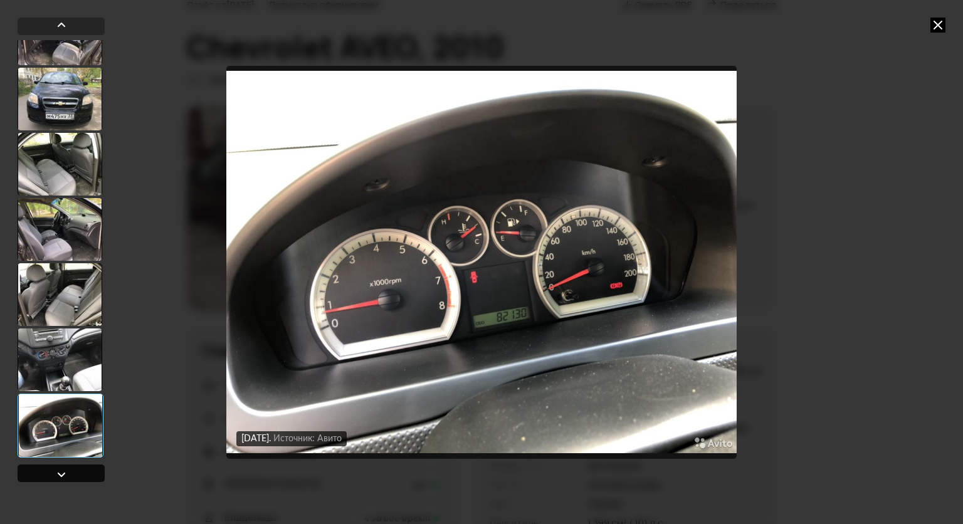
click at [59, 473] on div at bounding box center [61, 474] width 15 height 15
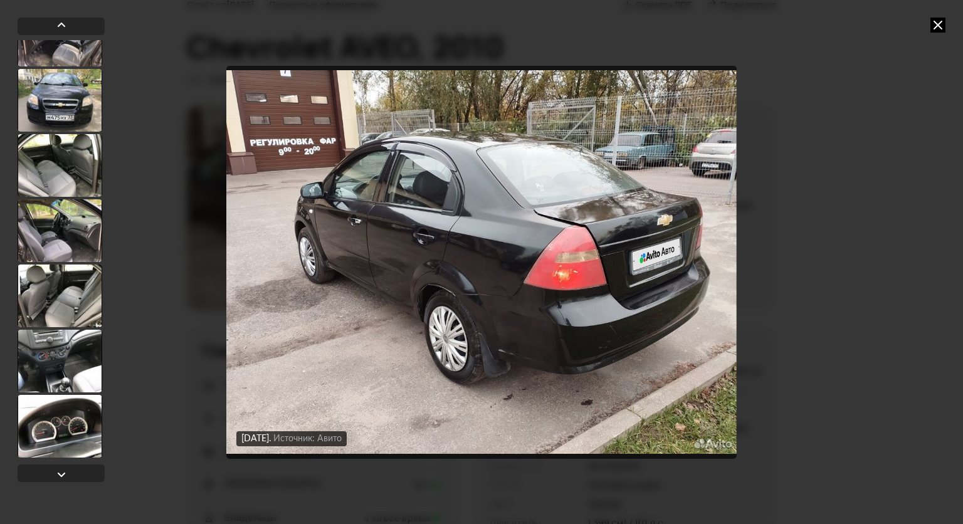
click at [935, 26] on icon at bounding box center [937, 25] width 15 height 15
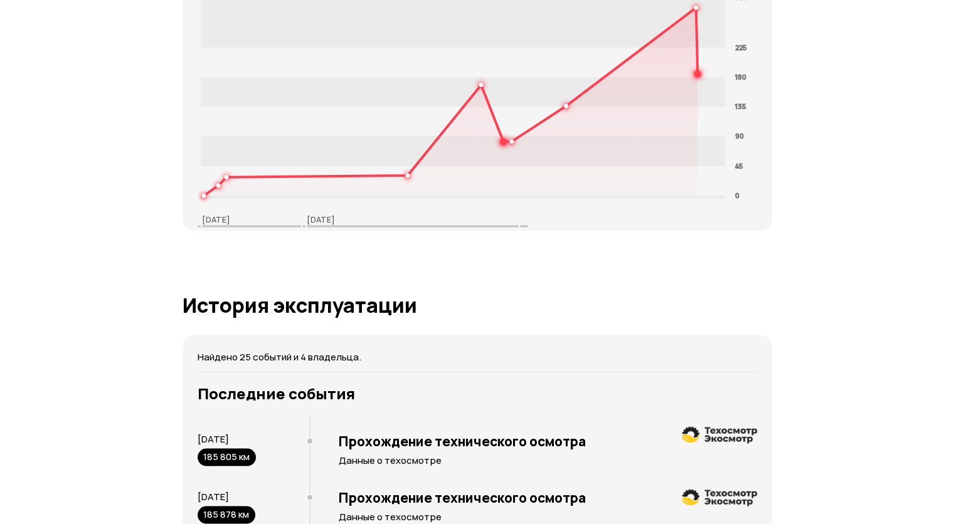
scroll to position [2121, 0]
